Goal: Task Accomplishment & Management: Use online tool/utility

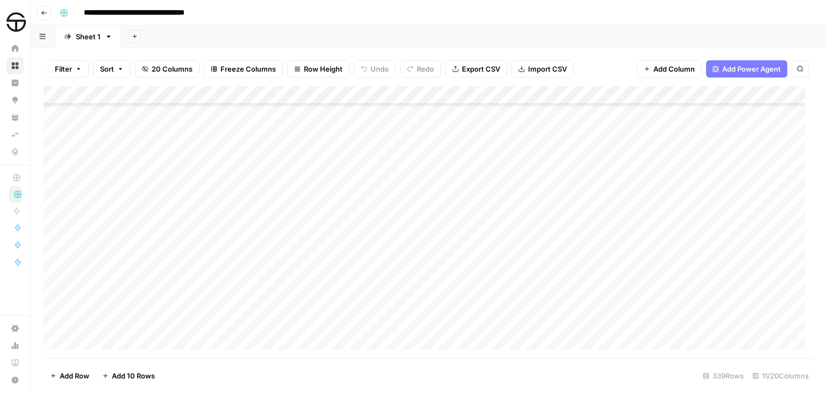
scroll to position [5862, 0]
click at [541, 194] on div "Add Column" at bounding box center [428, 222] width 769 height 272
click at [564, 191] on div "Add Column" at bounding box center [428, 222] width 769 height 272
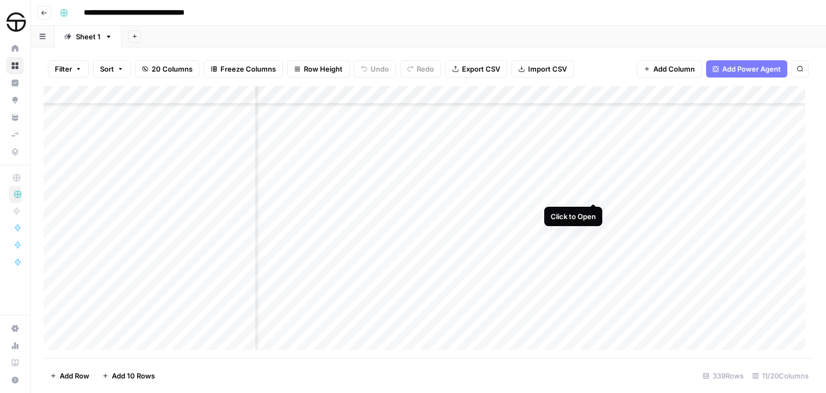
click at [593, 190] on div "Add Column" at bounding box center [428, 222] width 769 height 272
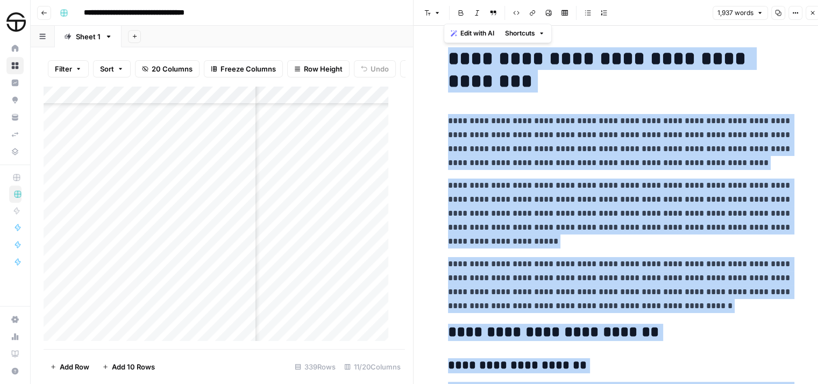
copy div "**********"
click at [815, 12] on icon "button" at bounding box center [812, 13] width 6 height 6
